Goal: Communication & Community: Answer question/provide support

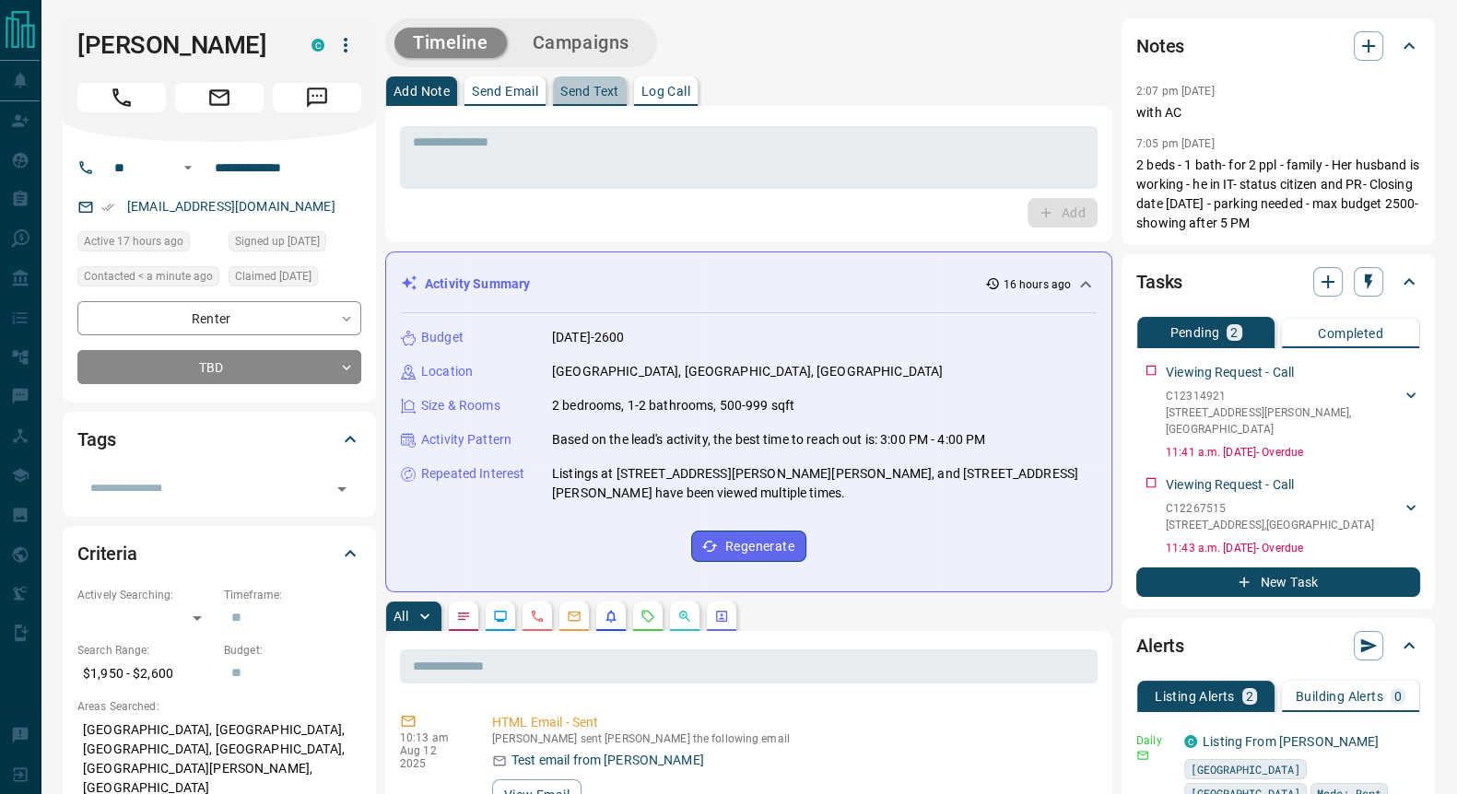
click at [578, 97] on p "Send Text" at bounding box center [589, 91] width 59 height 13
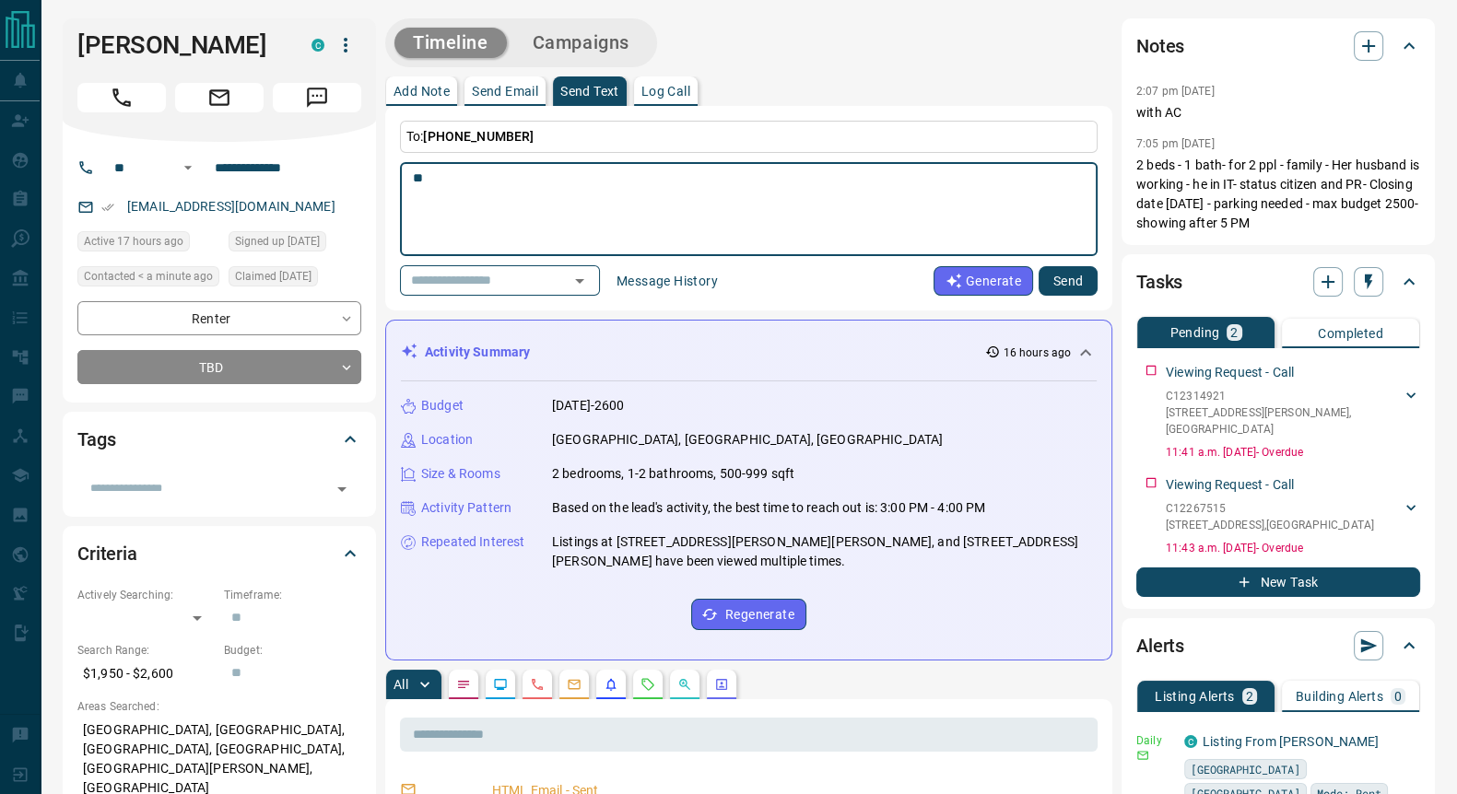
type textarea "*"
type textarea "**********"
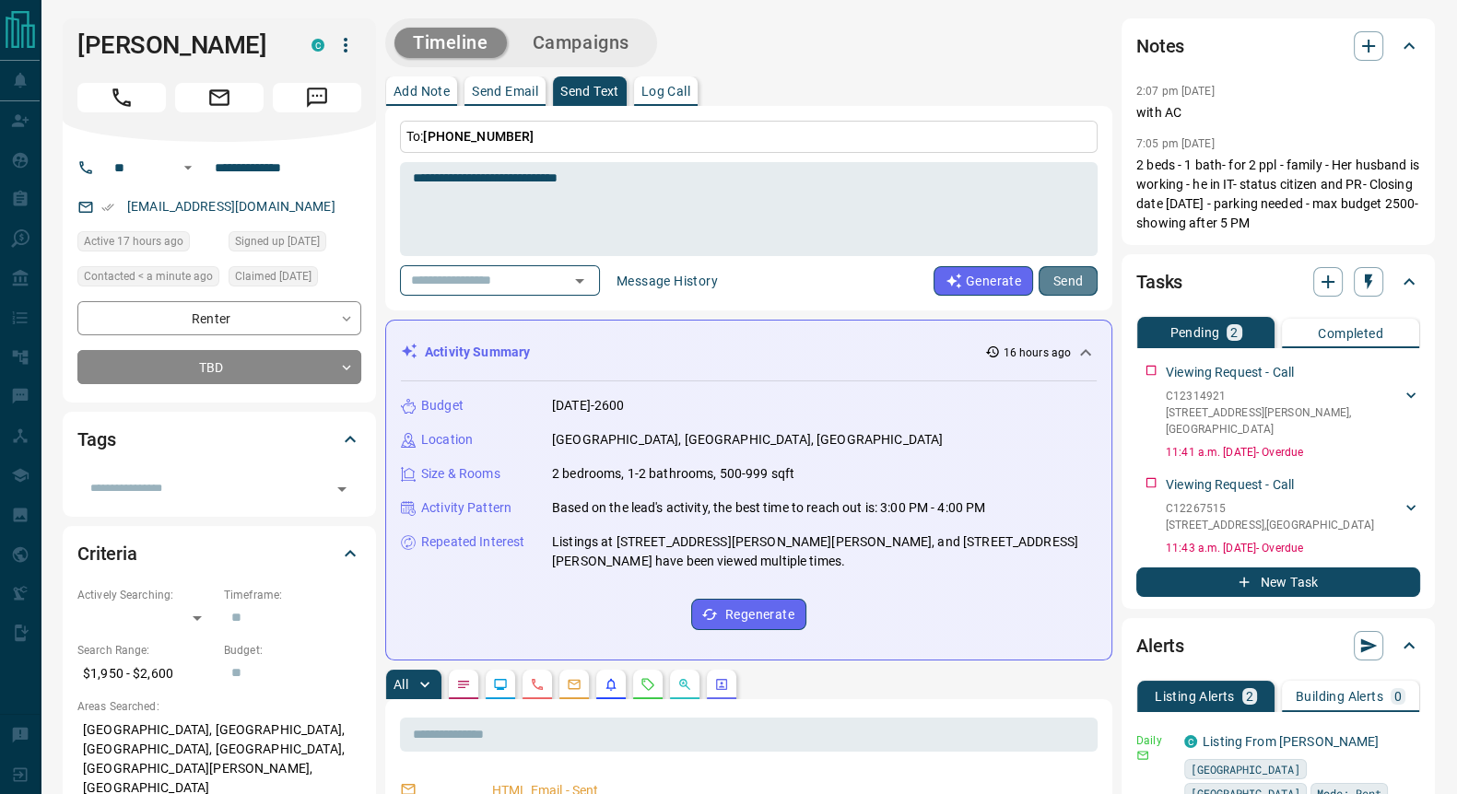
click at [1071, 287] on button "Send" at bounding box center [1067, 280] width 59 height 29
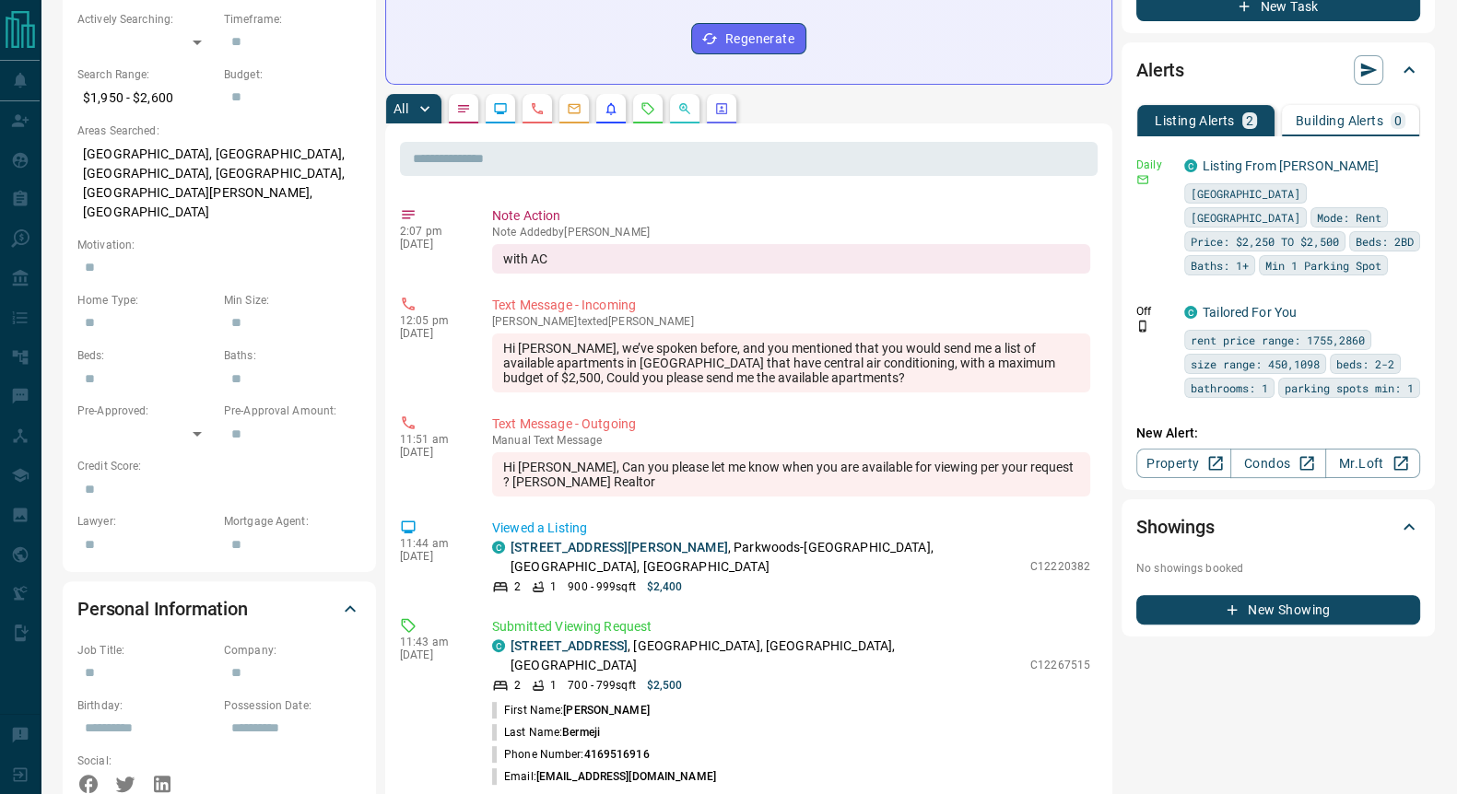
scroll to position [1407, 0]
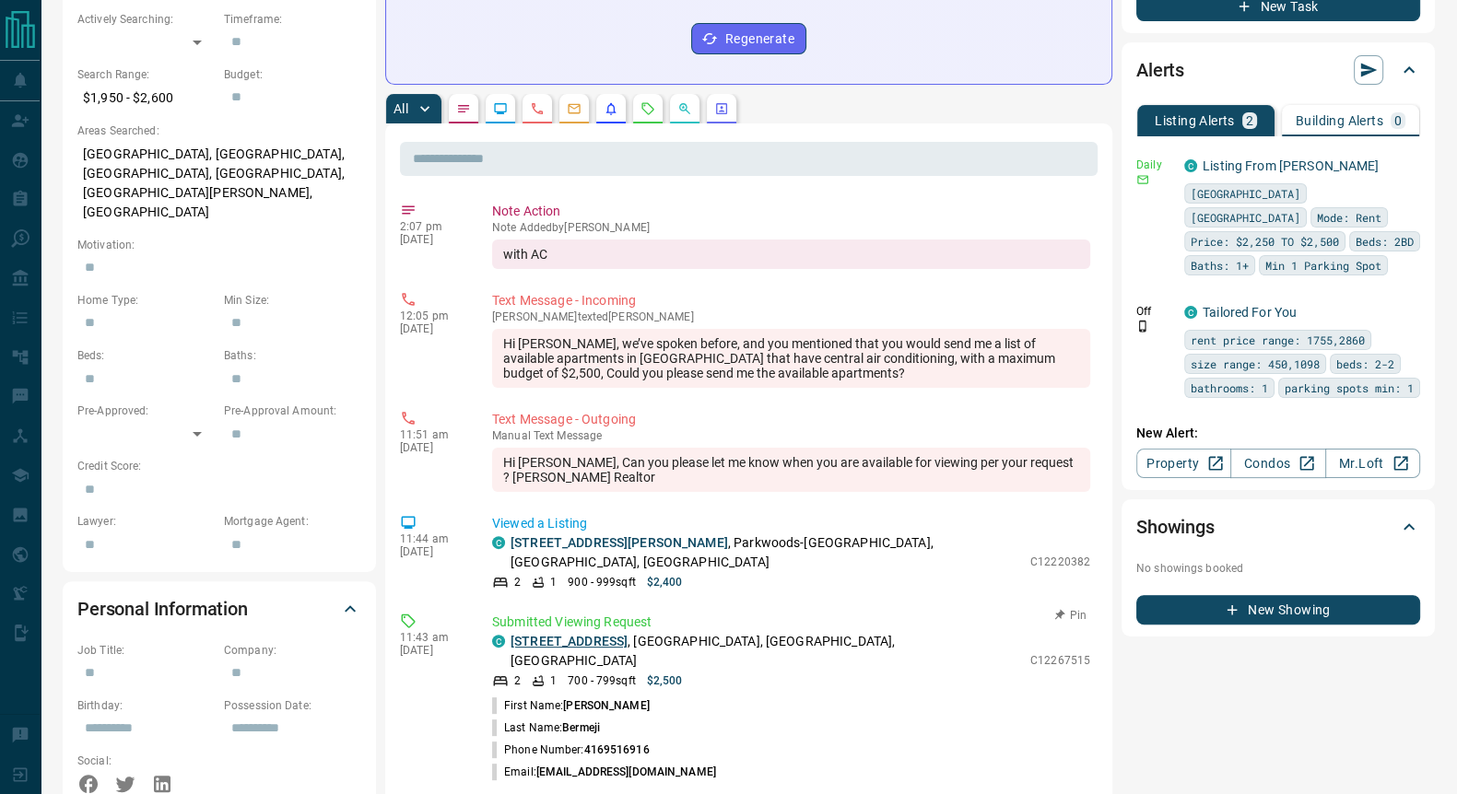
click at [603, 634] on link "[STREET_ADDRESS]" at bounding box center [568, 641] width 117 height 15
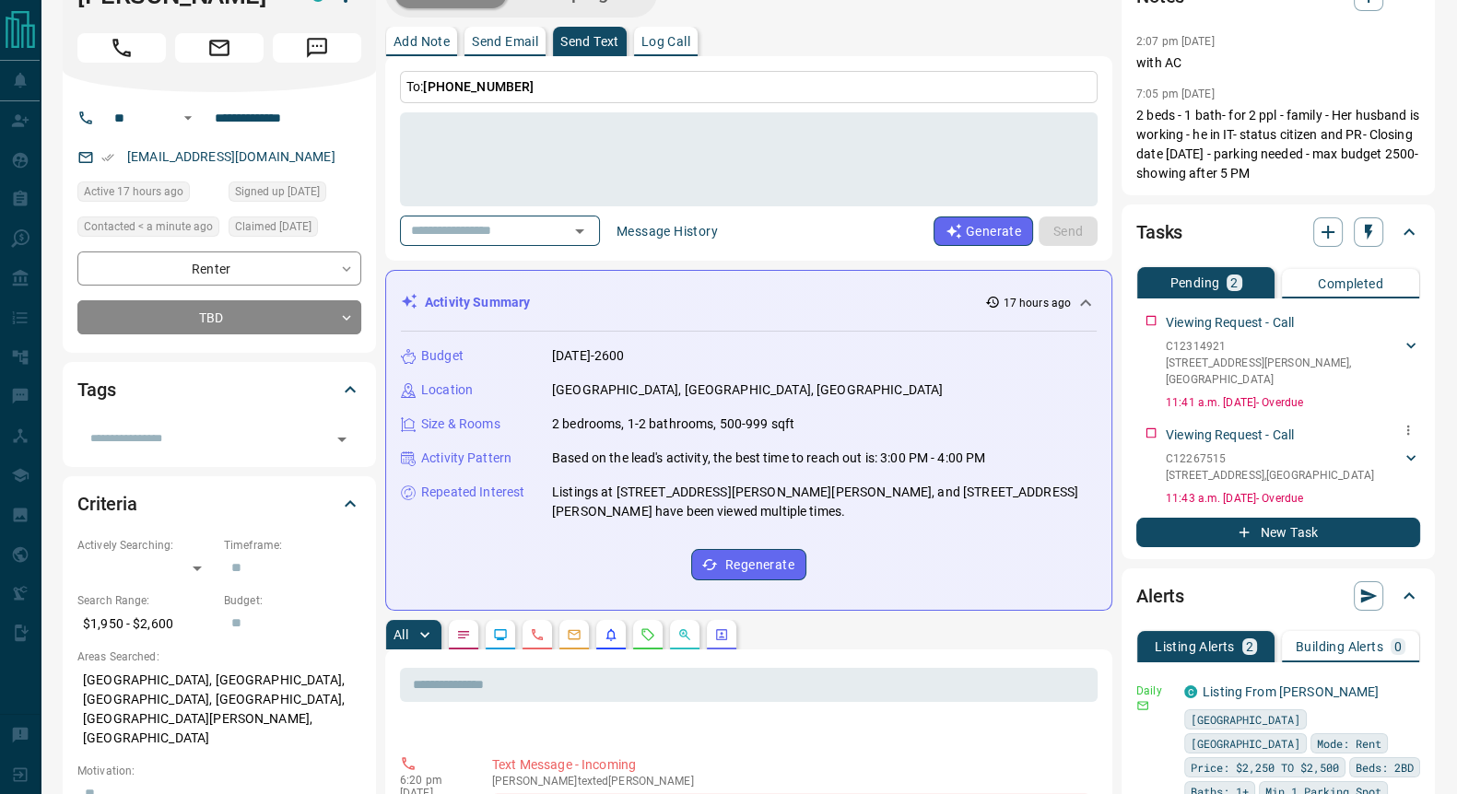
scroll to position [0, 0]
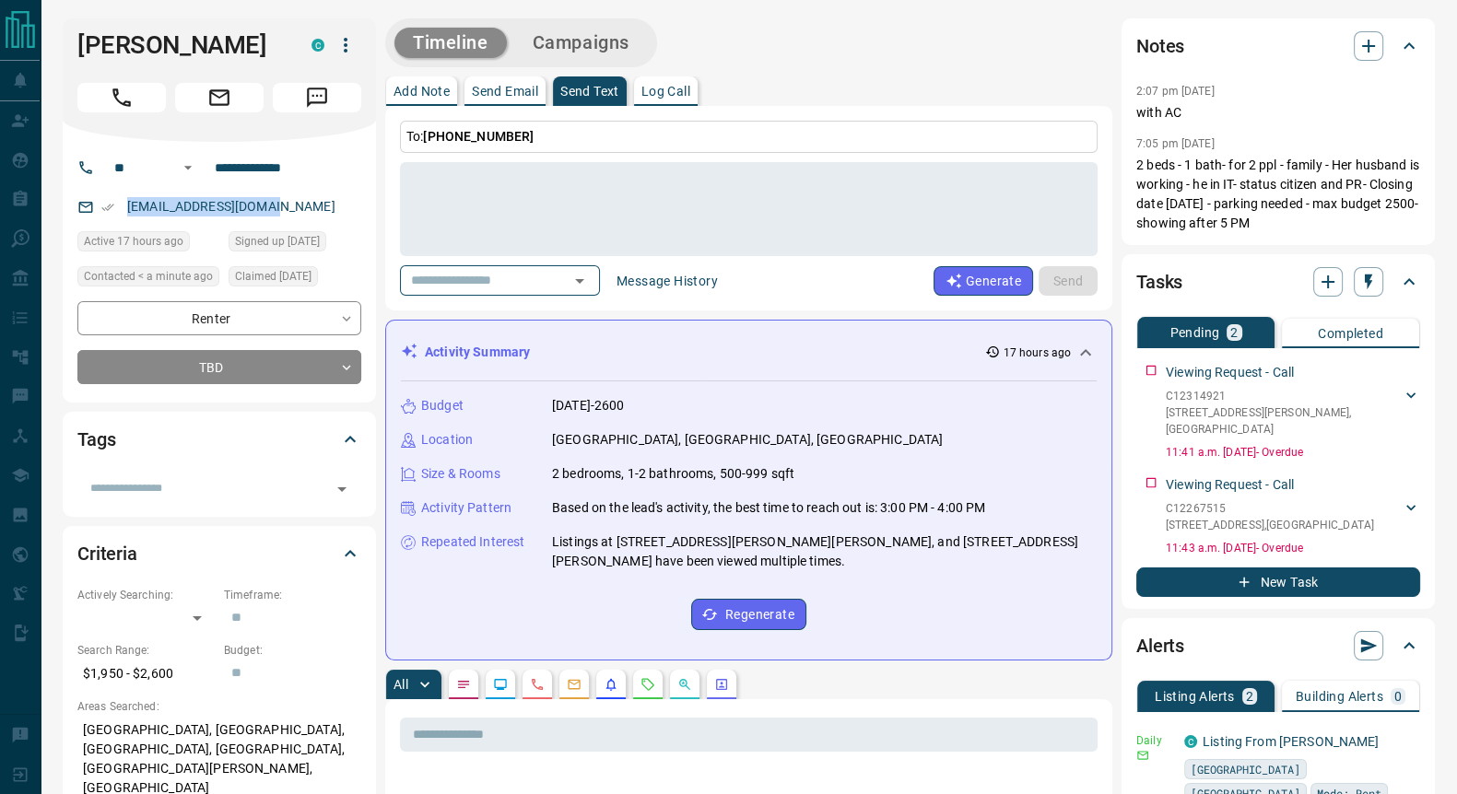
drag, startPoint x: 295, startPoint y: 216, endPoint x: 124, endPoint y: 213, distance: 170.5
click at [124, 213] on div "[EMAIL_ADDRESS][DOMAIN_NAME]" at bounding box center [219, 207] width 284 height 30
copy link "[EMAIL_ADDRESS][DOMAIN_NAME]"
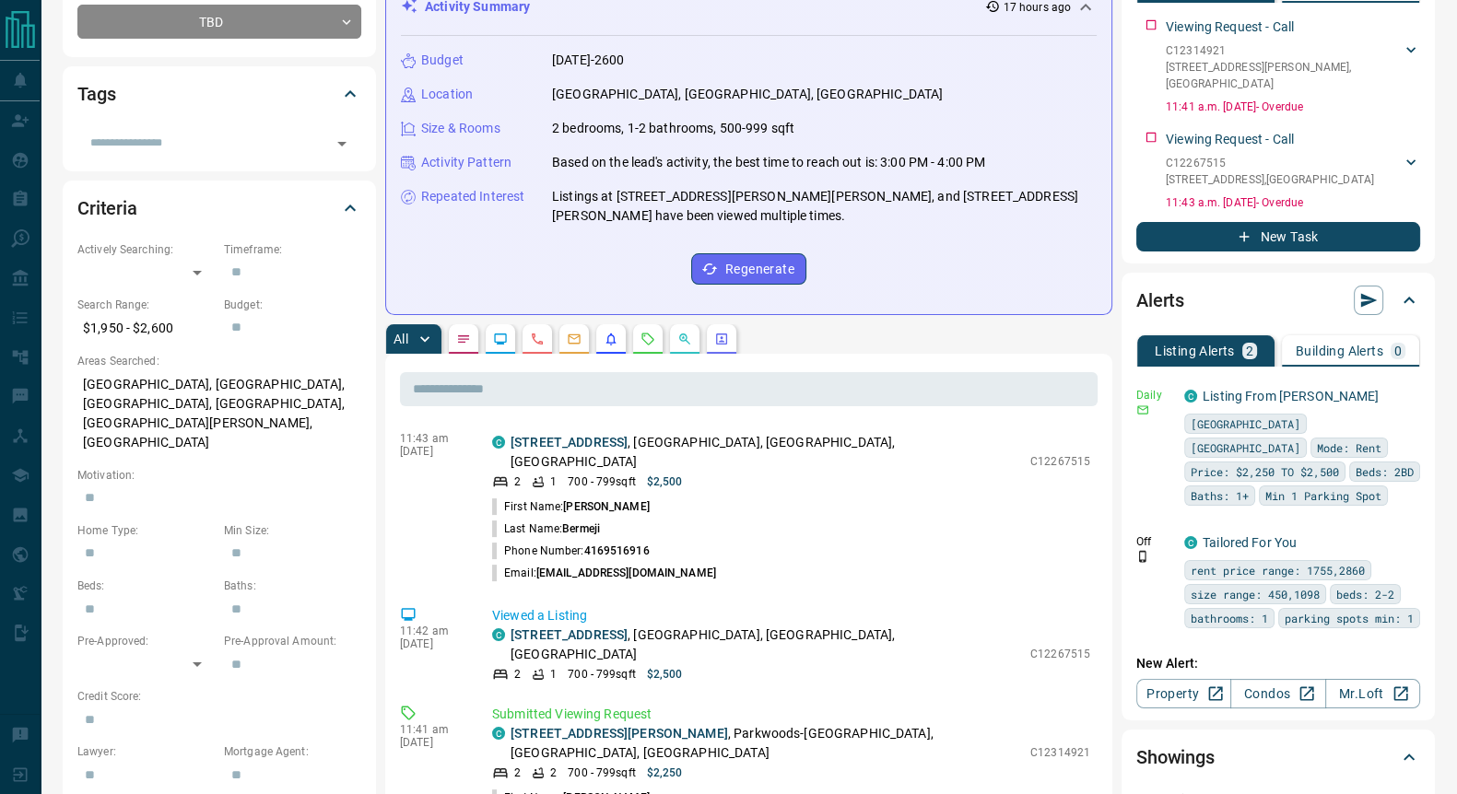
scroll to position [1867, 0]
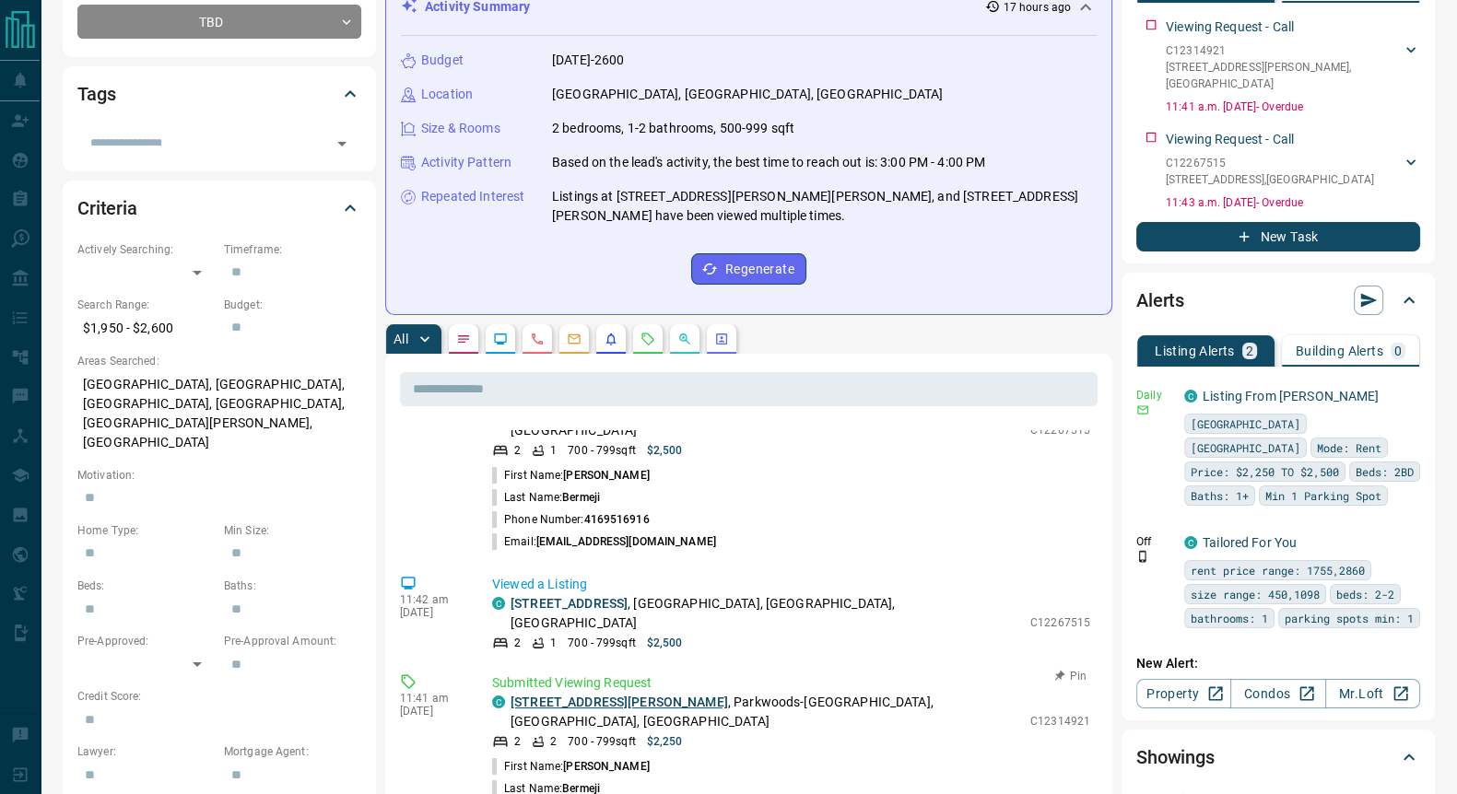
click at [595, 695] on link "[STREET_ADDRESS][PERSON_NAME]" at bounding box center [618, 702] width 217 height 15
